Goal: Feedback & Contribution: Leave review/rating

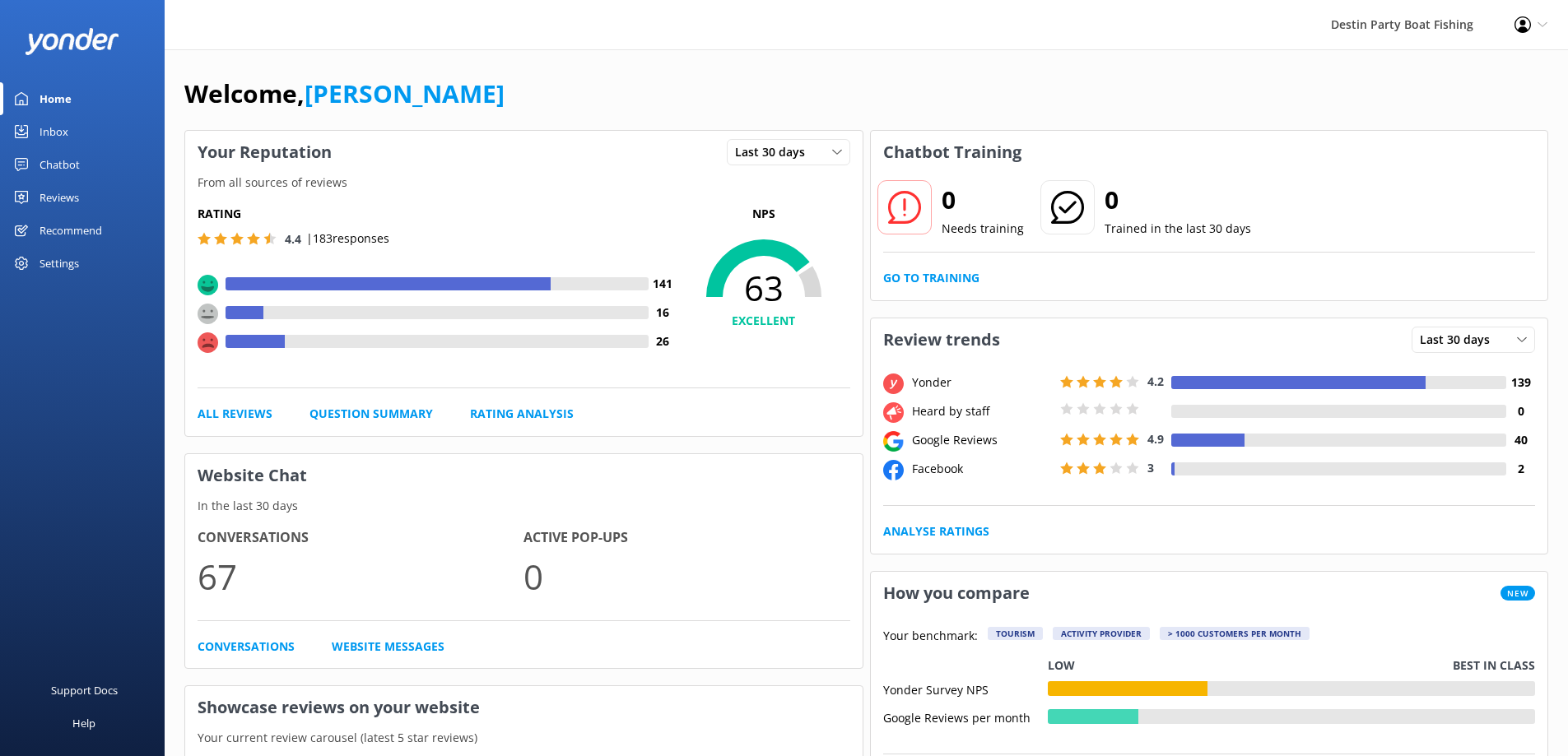
click at [38, 131] on link "Inbox" at bounding box center [82, 131] width 165 height 33
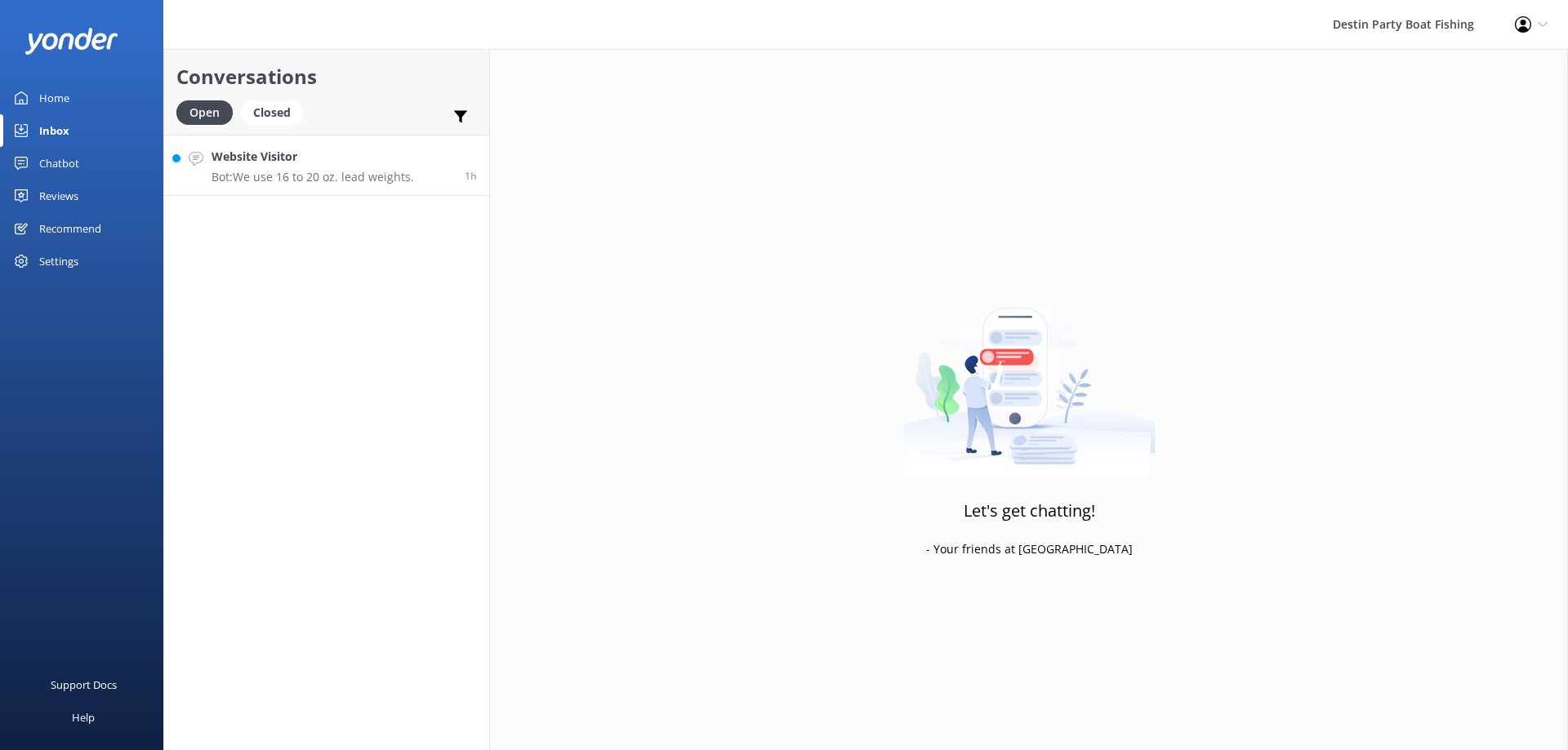
click at [360, 177] on p "Bot: We use 16 to 20 oz. lead weights." at bounding box center [312, 177] width 202 height 15
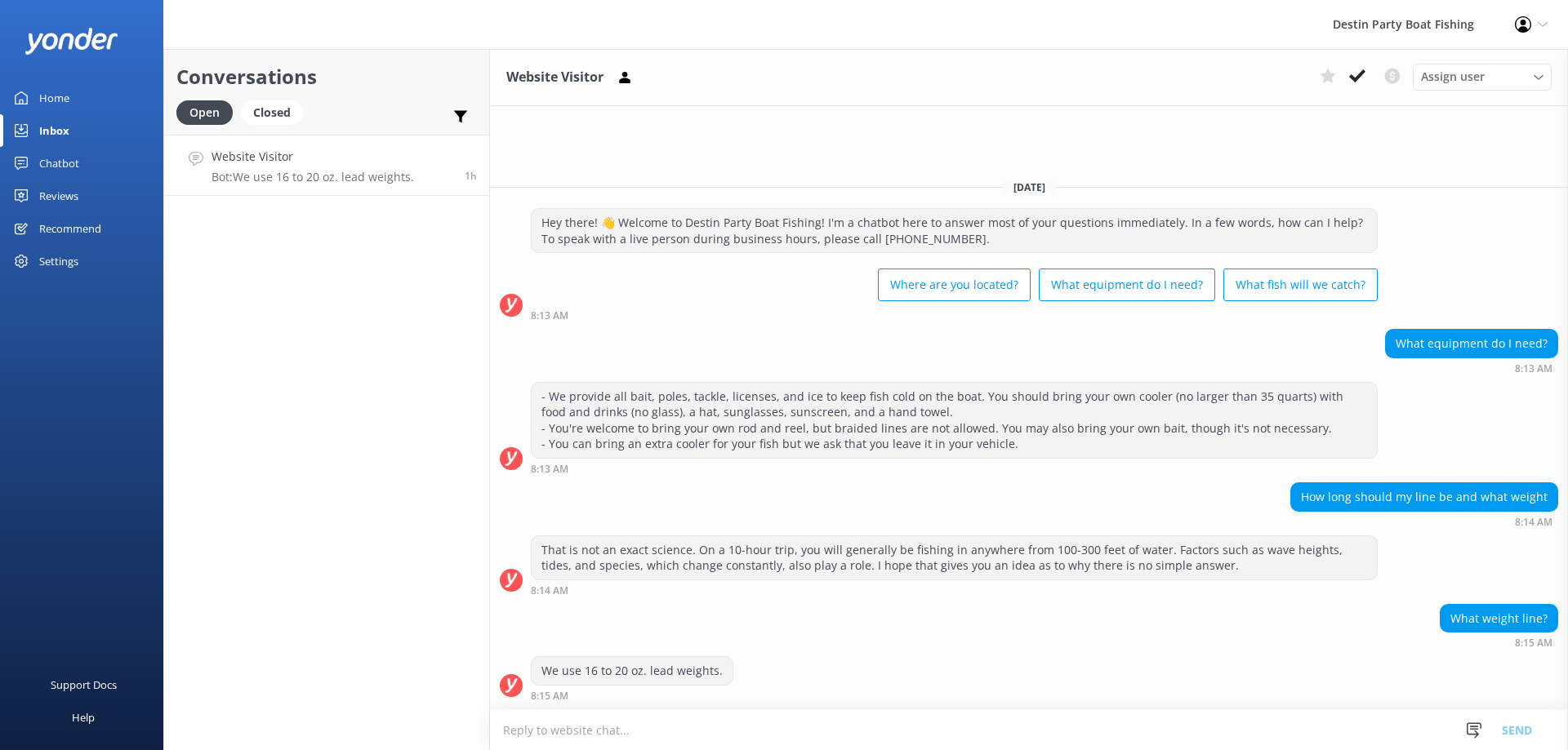
click at [84, 232] on div "Recommend" at bounding box center [70, 228] width 62 height 32
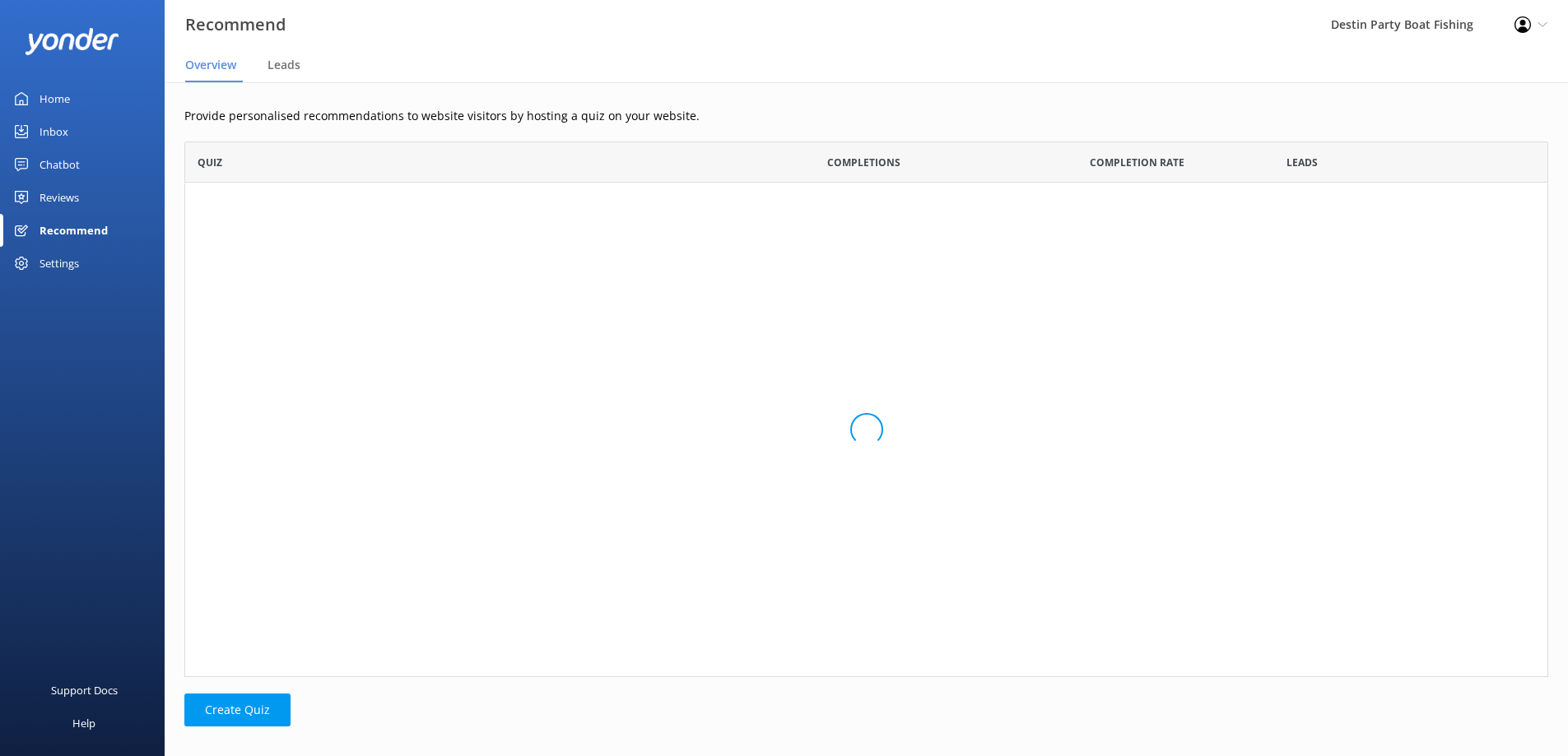
scroll to position [524, 1351]
click at [69, 188] on div "Reviews" at bounding box center [59, 197] width 39 height 33
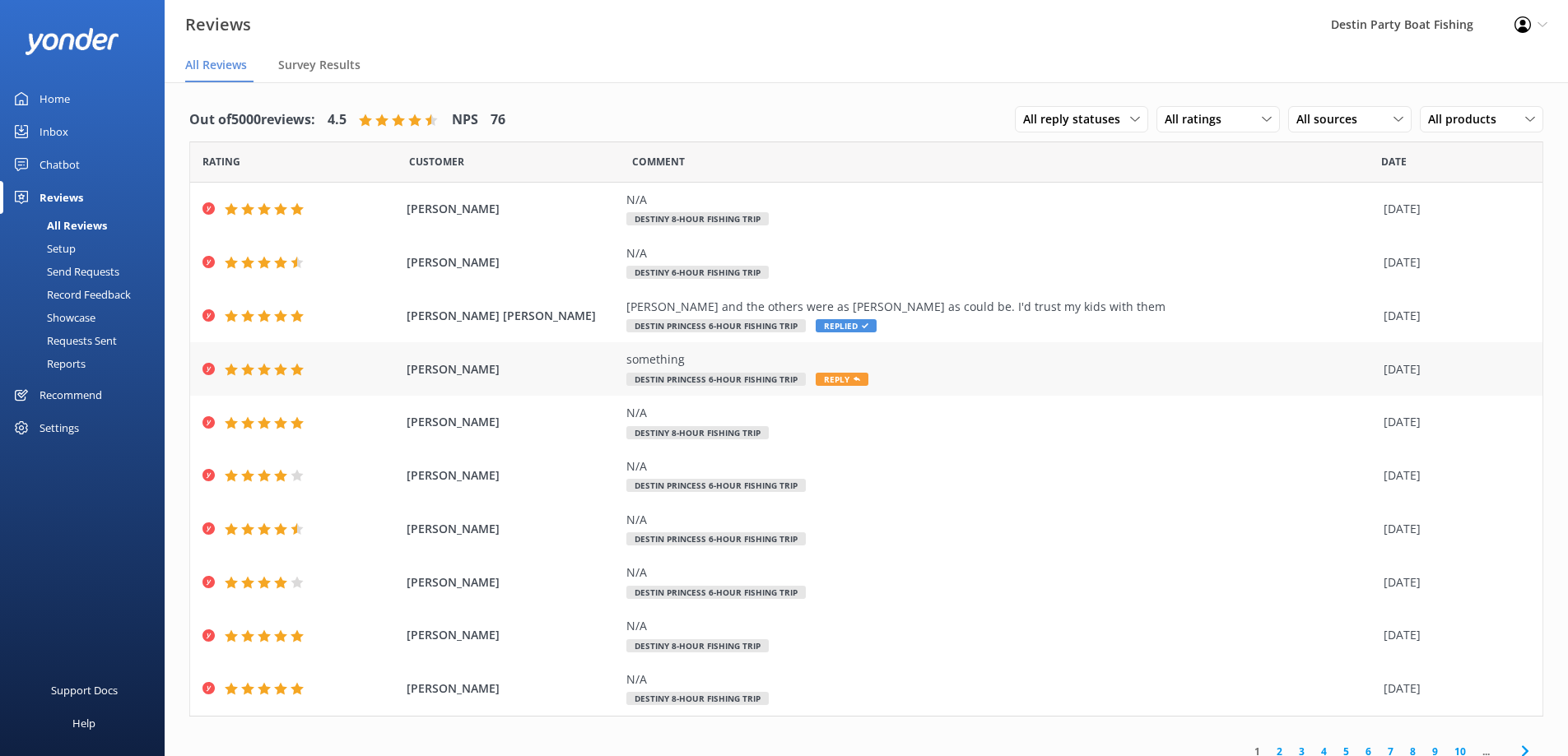
click at [828, 378] on span "Reply" at bounding box center [842, 379] width 53 height 13
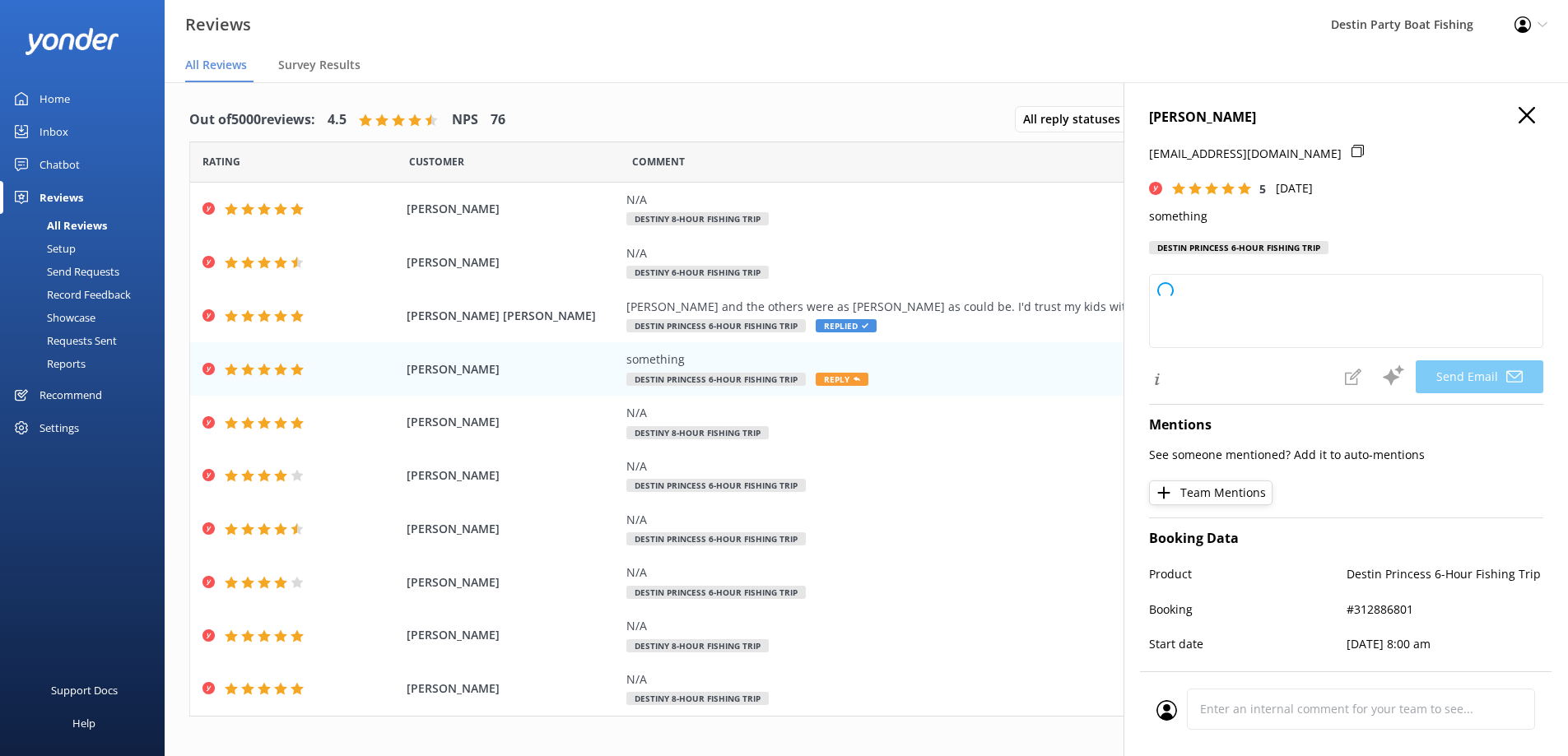
type textarea "Thank you so much for your 5-star review, [PERSON_NAME]! We appreciate your sup…"
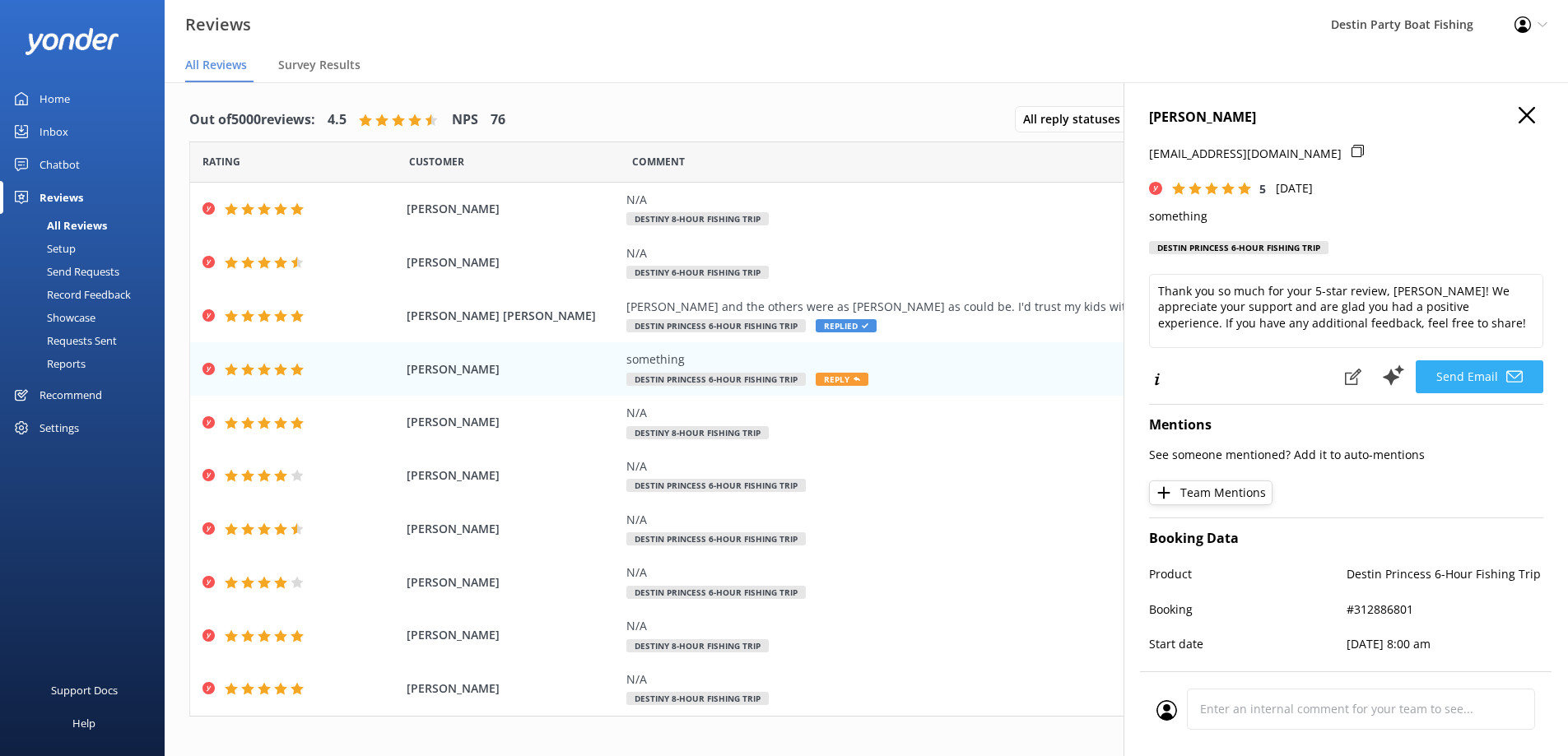
click at [1437, 386] on button "Send Email" at bounding box center [1479, 376] width 128 height 33
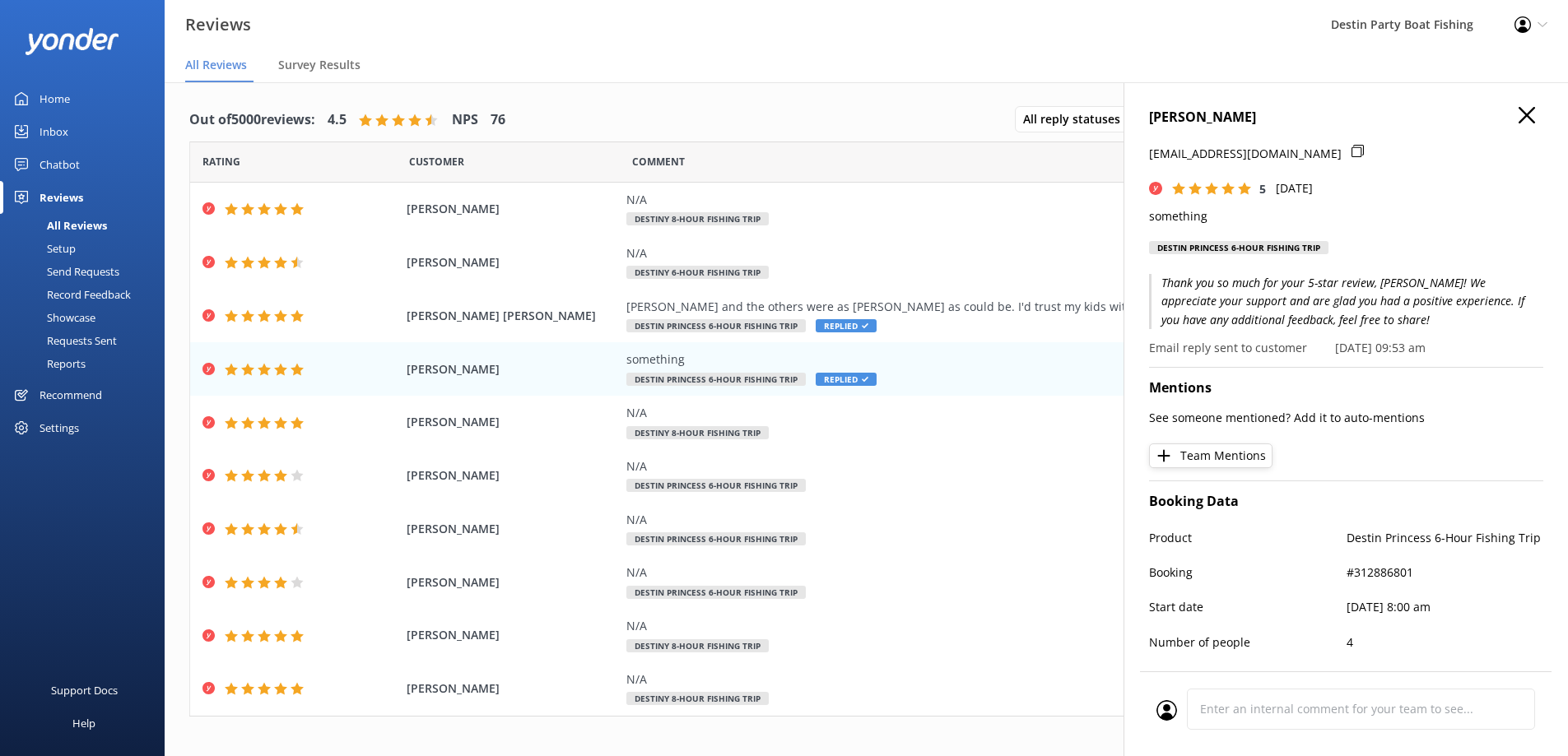
click at [1520, 112] on icon "button" at bounding box center [1527, 115] width 17 height 17
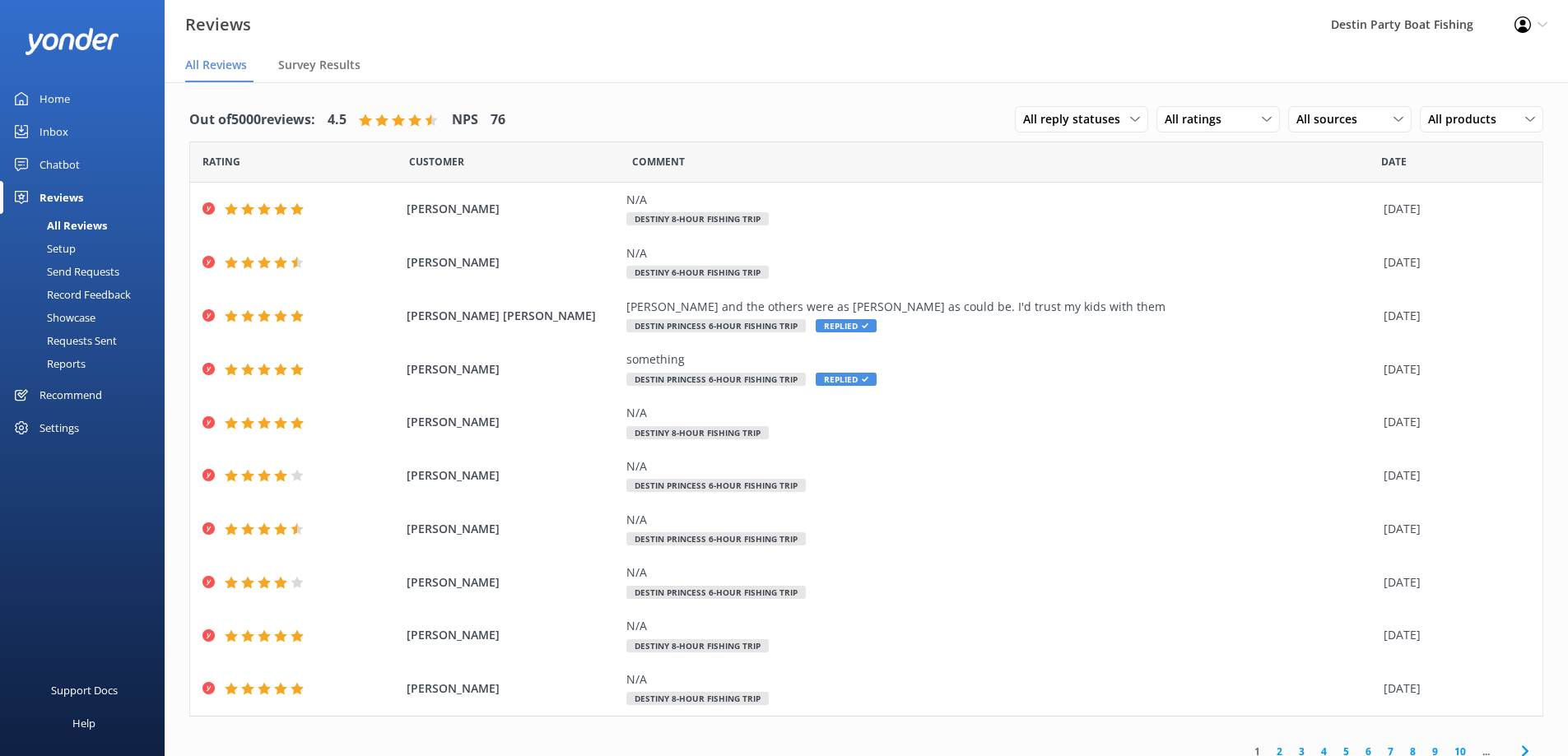
click at [55, 106] on div "Home" at bounding box center [55, 98] width 30 height 33
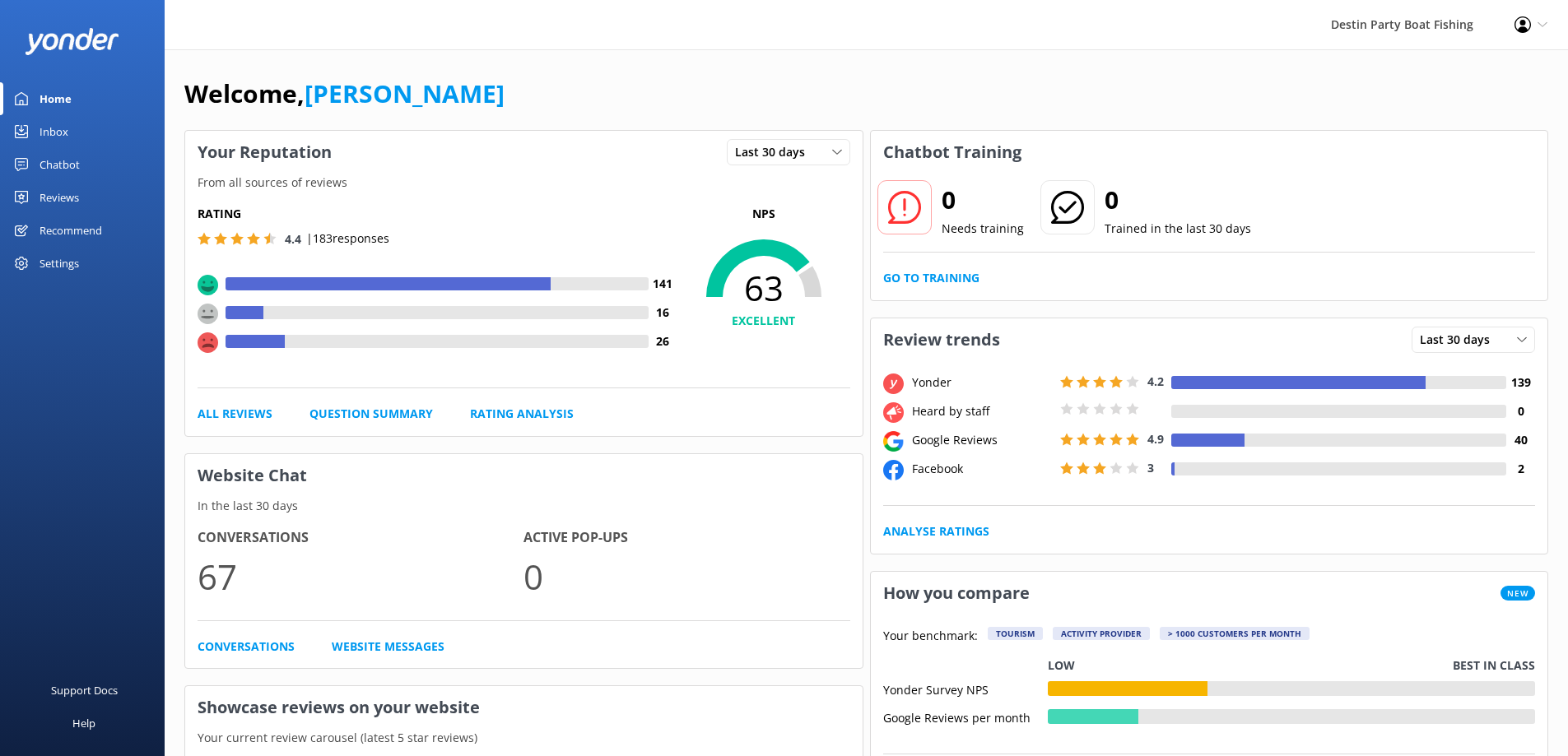
click at [50, 146] on div "Inbox" at bounding box center [54, 131] width 29 height 33
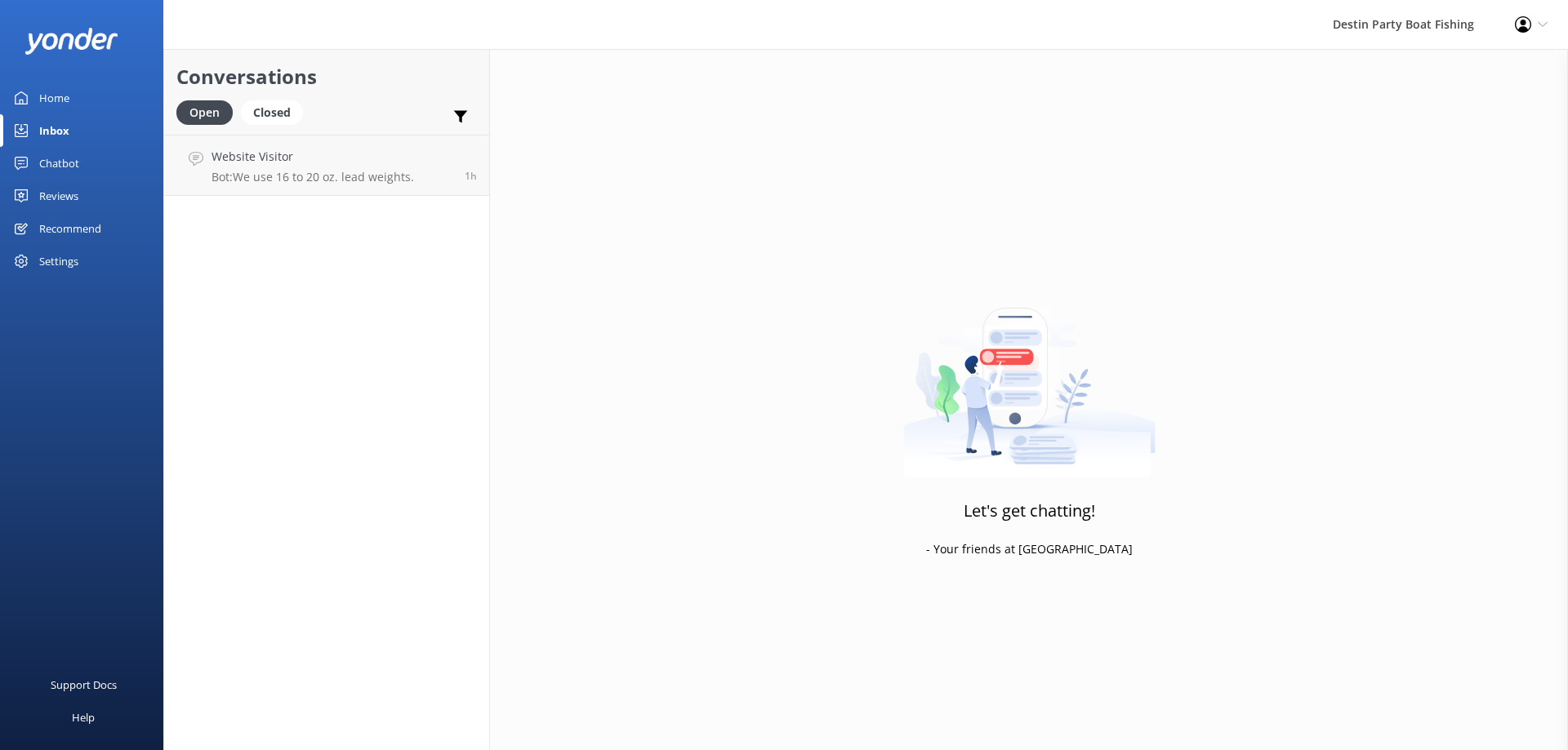
click at [62, 195] on div "Reviews" at bounding box center [58, 196] width 39 height 32
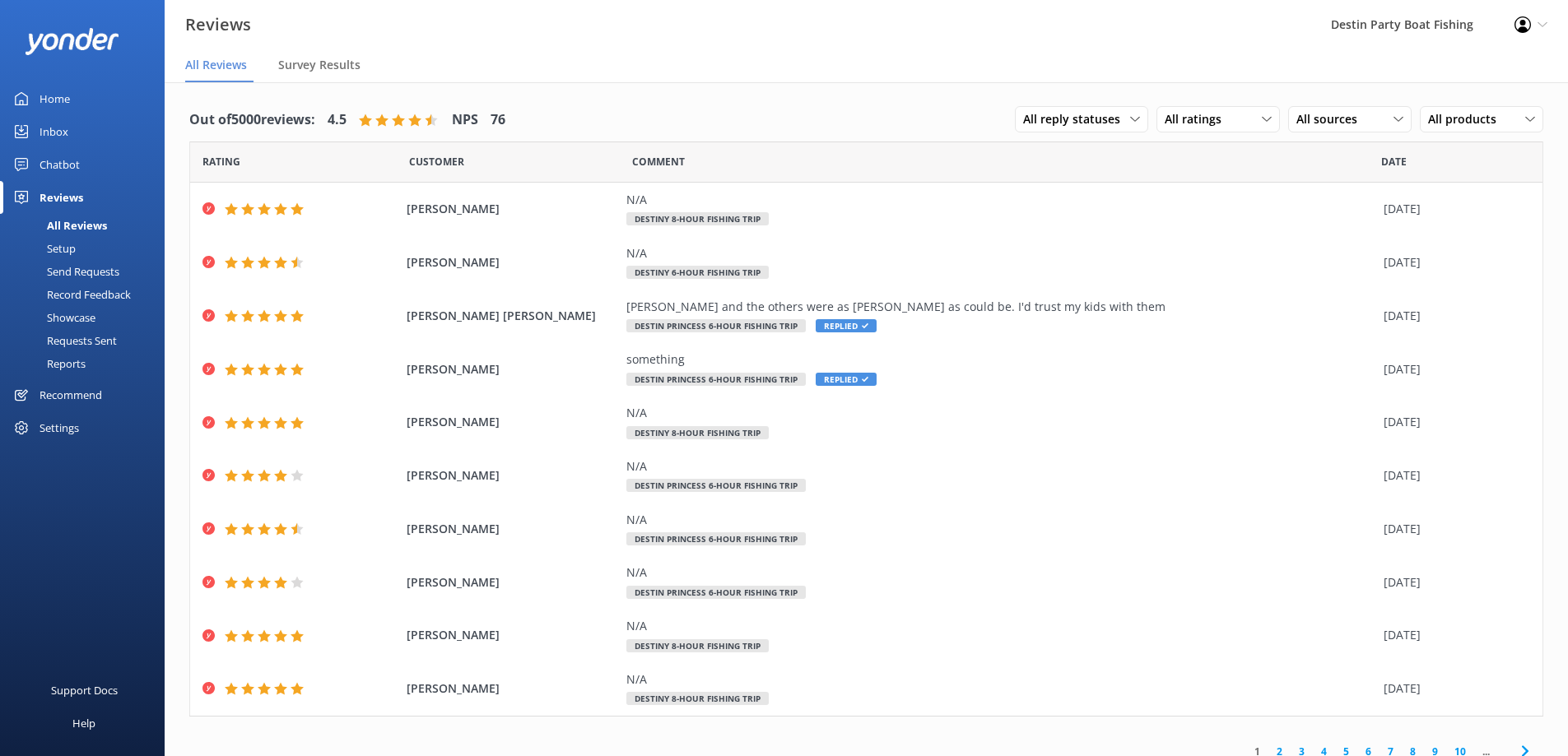
click at [55, 103] on div "Home" at bounding box center [55, 98] width 30 height 33
